Goal: Task Accomplishment & Management: Complete application form

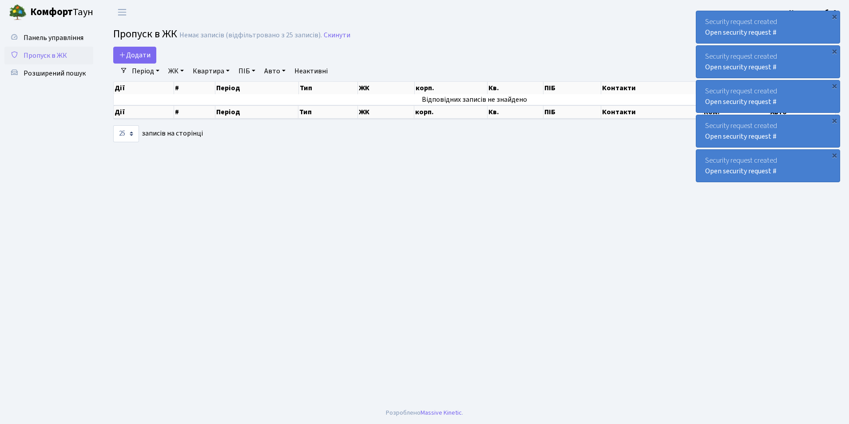
select select "25"
click at [45, 56] on span "Пропуск в ЖК" at bounding box center [46, 56] width 44 height 10
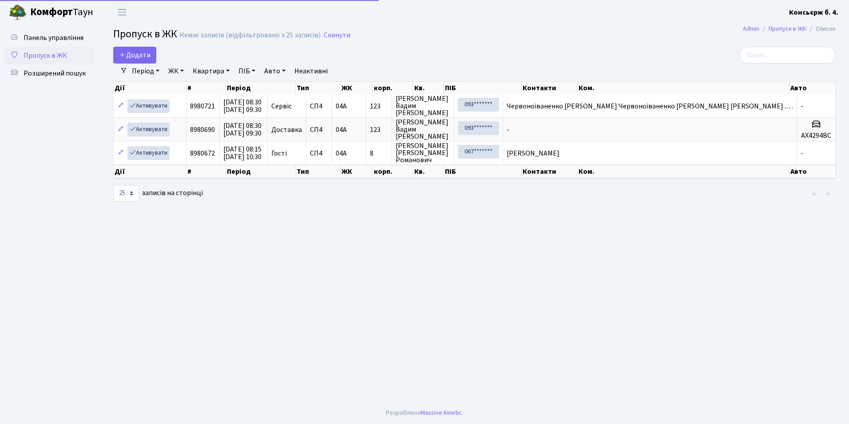
select select "25"
click at [131, 60] on link "Додати" at bounding box center [134, 55] width 43 height 17
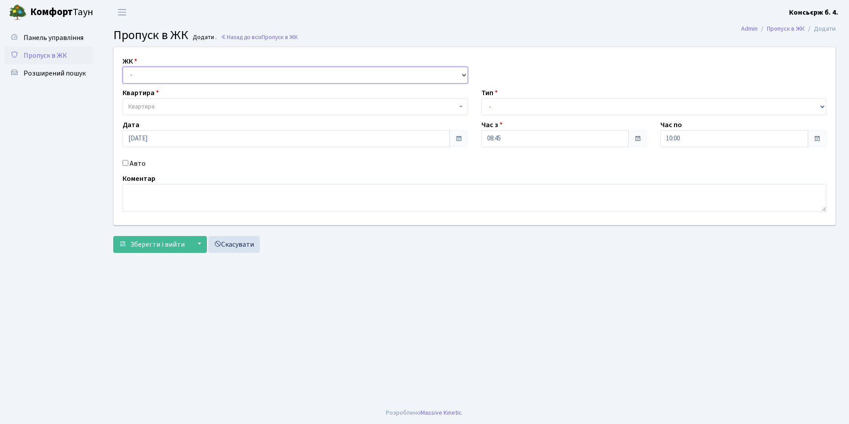
click at [138, 71] on select "- СП4, Столичне шосе, 5" at bounding box center [296, 75] width 346 height 17
select select "325"
click at [123, 67] on select "- СП4, Столичне шосе, 5" at bounding box center [296, 75] width 346 height 17
select select
click at [137, 111] on span "Квартира" at bounding box center [141, 106] width 26 height 9
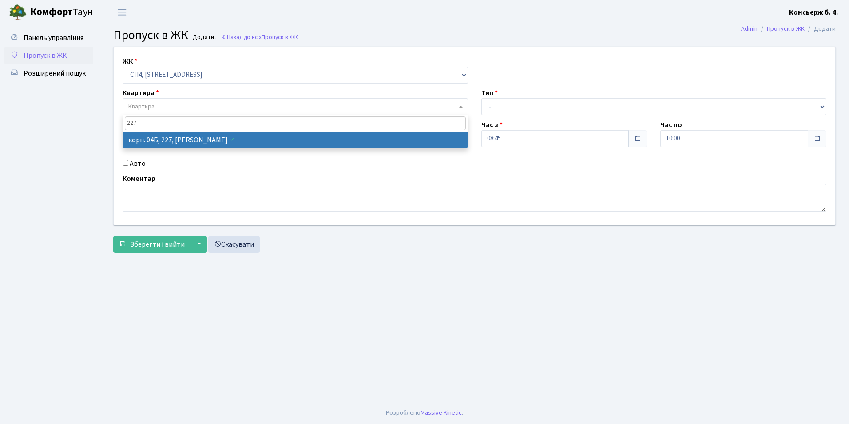
type input "227"
select select "21255"
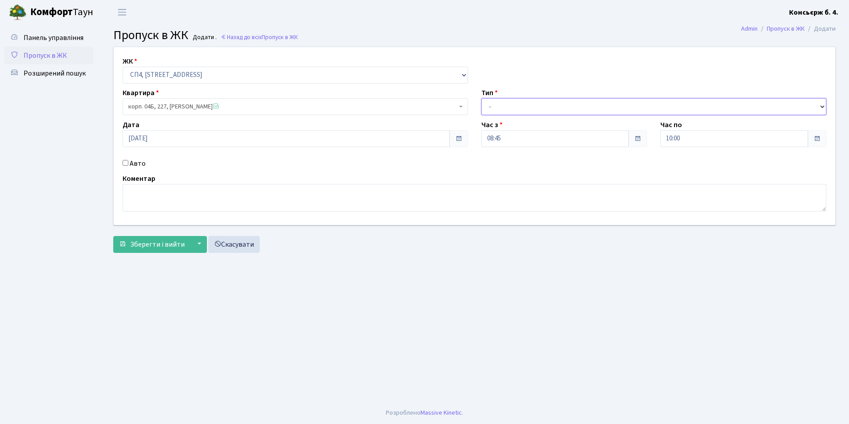
click at [514, 109] on select "- Доставка Таксі Гості Сервіс" at bounding box center [654, 106] width 346 height 17
select select "2"
click at [481, 98] on select "- Доставка Таксі Гості Сервіс" at bounding box center [654, 106] width 346 height 17
click at [127, 163] on input "Авто" at bounding box center [126, 163] width 6 height 6
checkbox input "true"
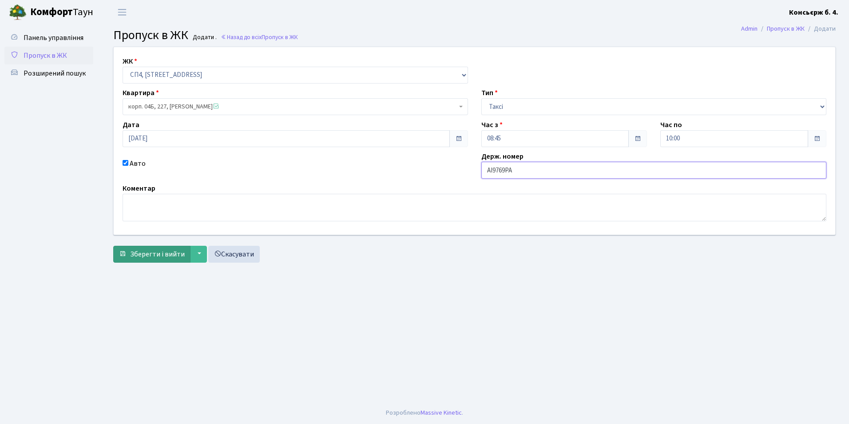
type input "АІ9769РА"
click at [176, 249] on span "Зберегти і вийти" at bounding box center [157, 254] width 55 height 10
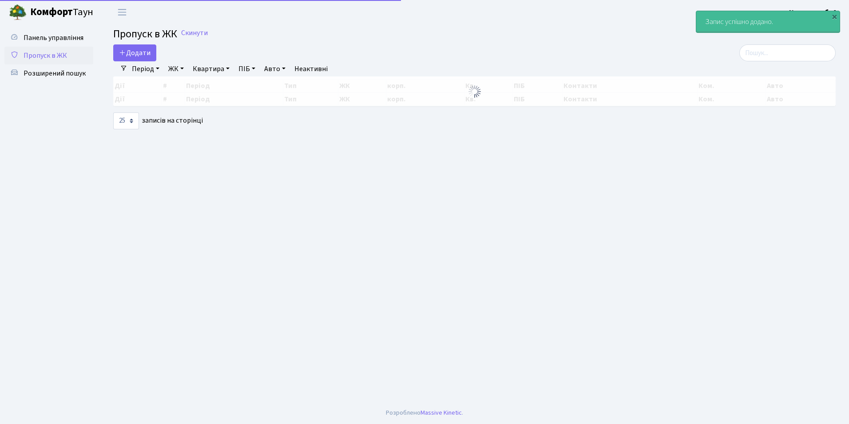
select select "25"
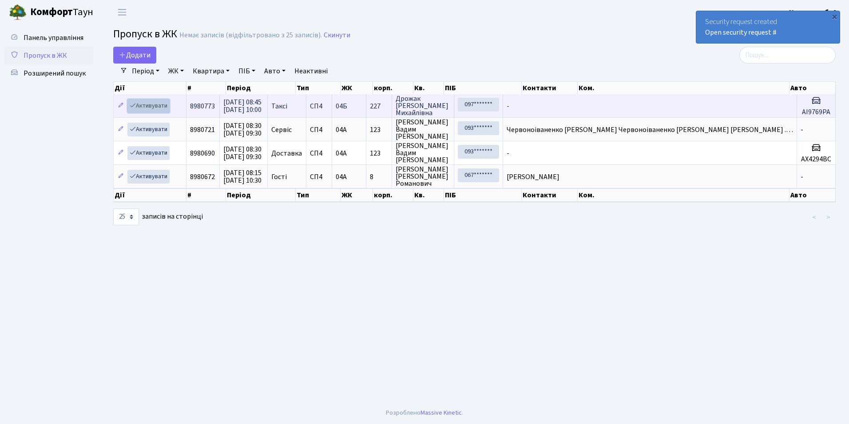
click at [144, 107] on link "Активувати" at bounding box center [148, 106] width 42 height 14
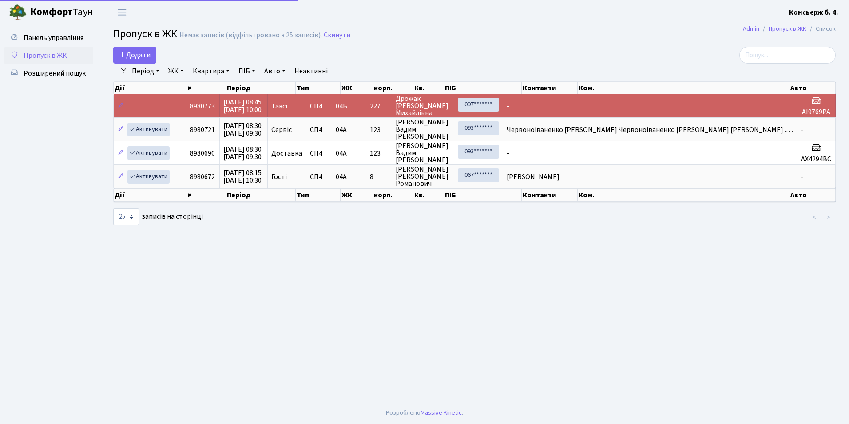
select select "25"
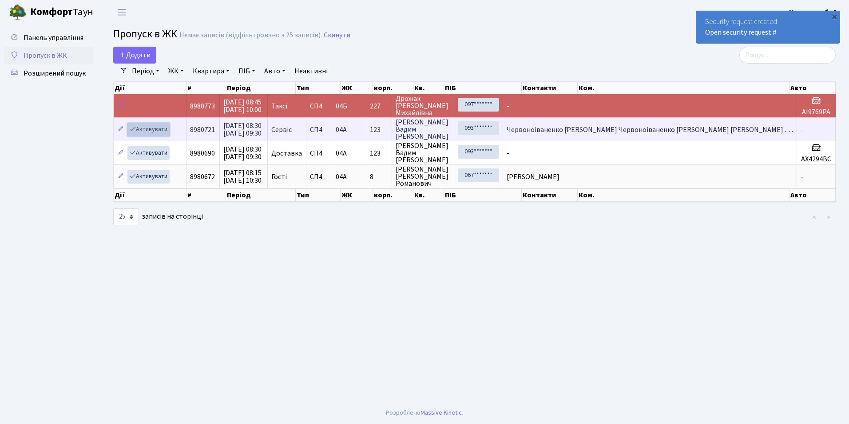
click at [153, 130] on link "Активувати" at bounding box center [148, 130] width 42 height 14
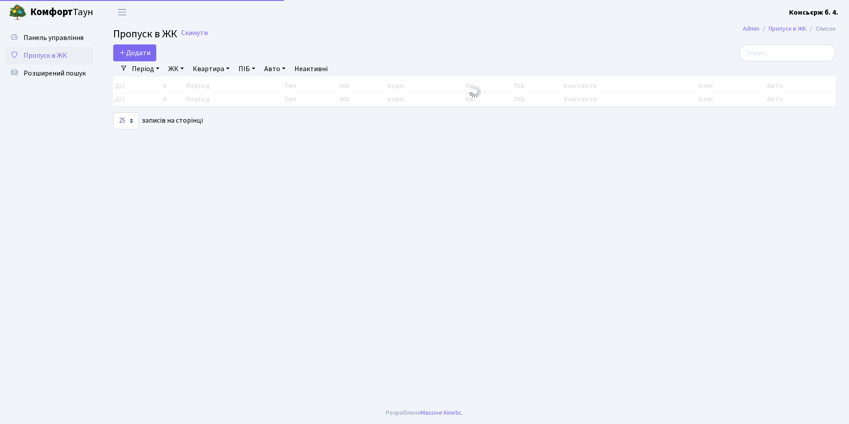
select select "25"
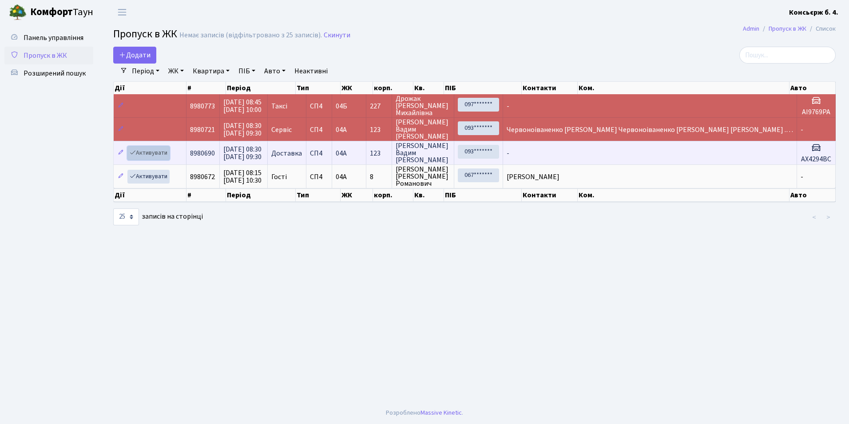
click at [156, 150] on link "Активувати" at bounding box center [148, 153] width 42 height 14
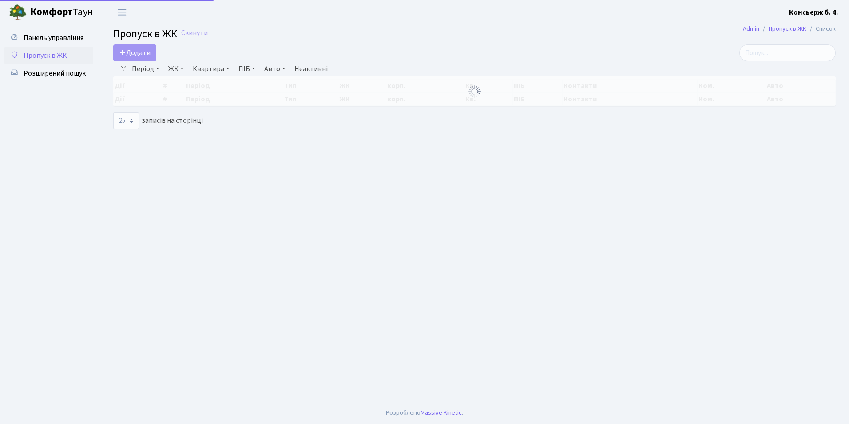
select select "25"
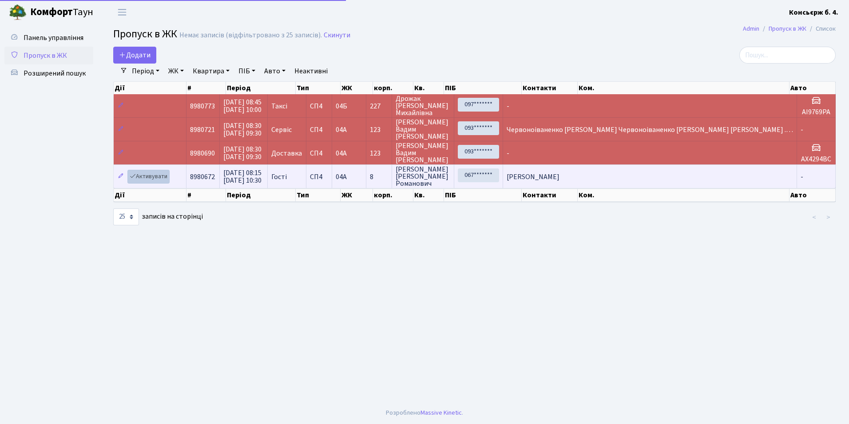
drag, startPoint x: 0, startPoint y: 0, endPoint x: 156, endPoint y: 170, distance: 230.7
click at [156, 170] on td "Активувати" at bounding box center [150, 176] width 73 height 24
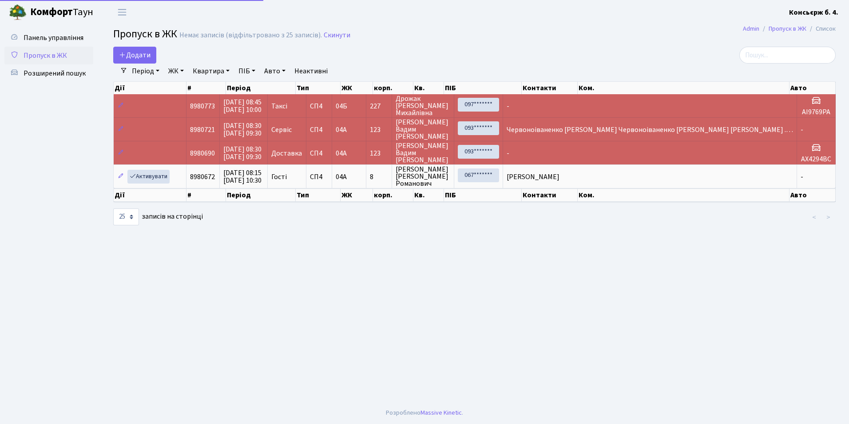
select select "25"
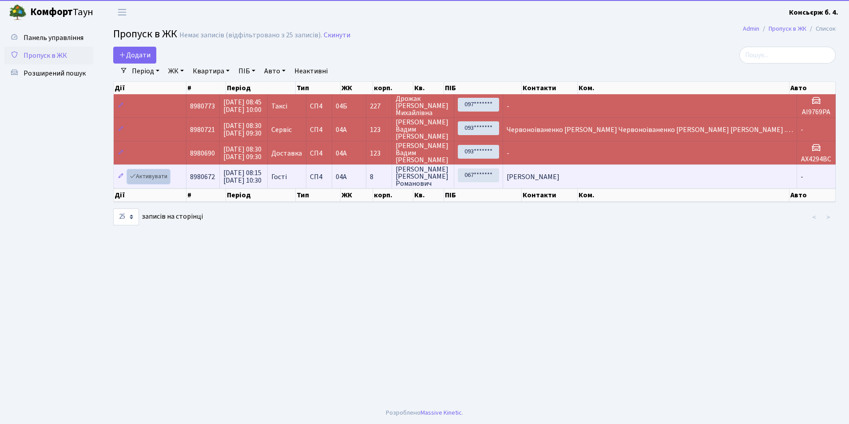
click at [153, 177] on link "Активувати" at bounding box center [148, 177] width 42 height 14
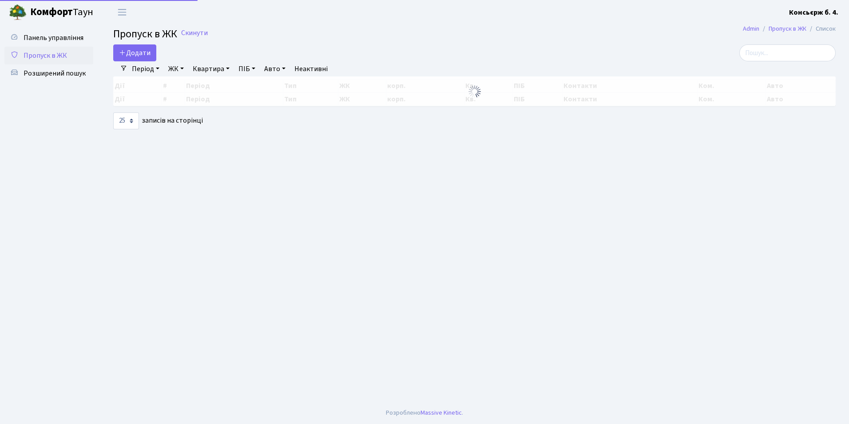
select select "25"
